Goal: Task Accomplishment & Management: Manage account settings

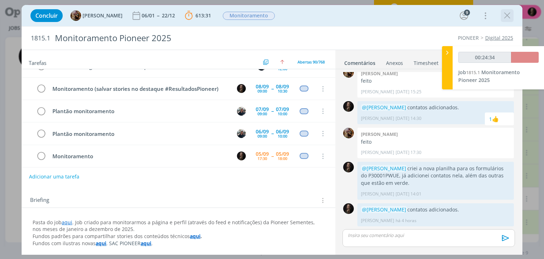
click at [507, 15] on icon "dialog" at bounding box center [507, 15] width 11 height 11
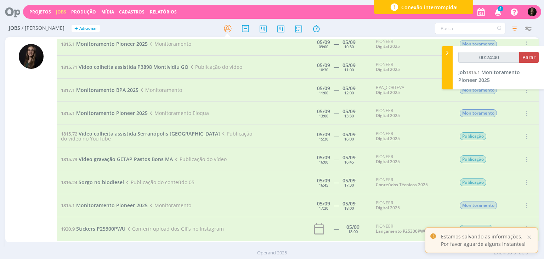
type input "00:25:00"
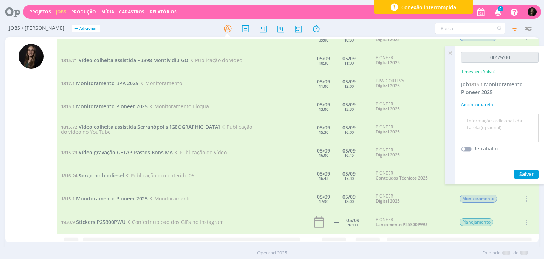
scroll to position [13, 0]
click at [532, 120] on textarea at bounding box center [500, 127] width 74 height 25
type textarea "monitroamento"
click at [514, 170] on button "Salvar" at bounding box center [526, 174] width 25 height 9
click at [16, 12] on icon at bounding box center [10, 12] width 15 height 14
